Goal: Navigation & Orientation: Understand site structure

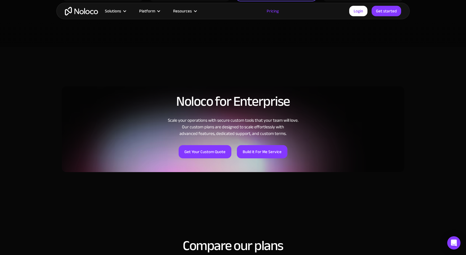
scroll to position [118, 0]
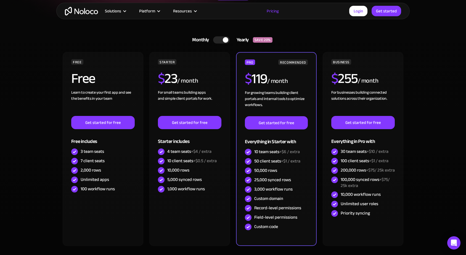
click at [73, 10] on img "home" at bounding box center [81, 11] width 33 height 9
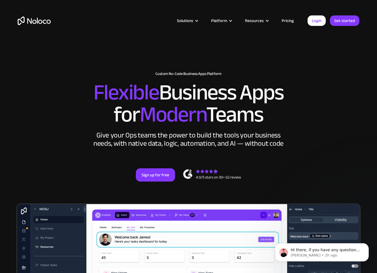
click at [30, 15] on div "Solutions Use Cases Business Types Project Management Keep track of customers, …" at bounding box center [188, 21] width 353 height 22
click at [30, 22] on img "home" at bounding box center [34, 21] width 33 height 9
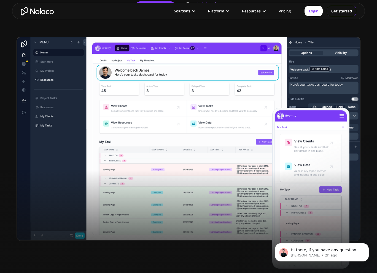
scroll to position [168, 0]
